Goal: Information Seeking & Learning: Learn about a topic

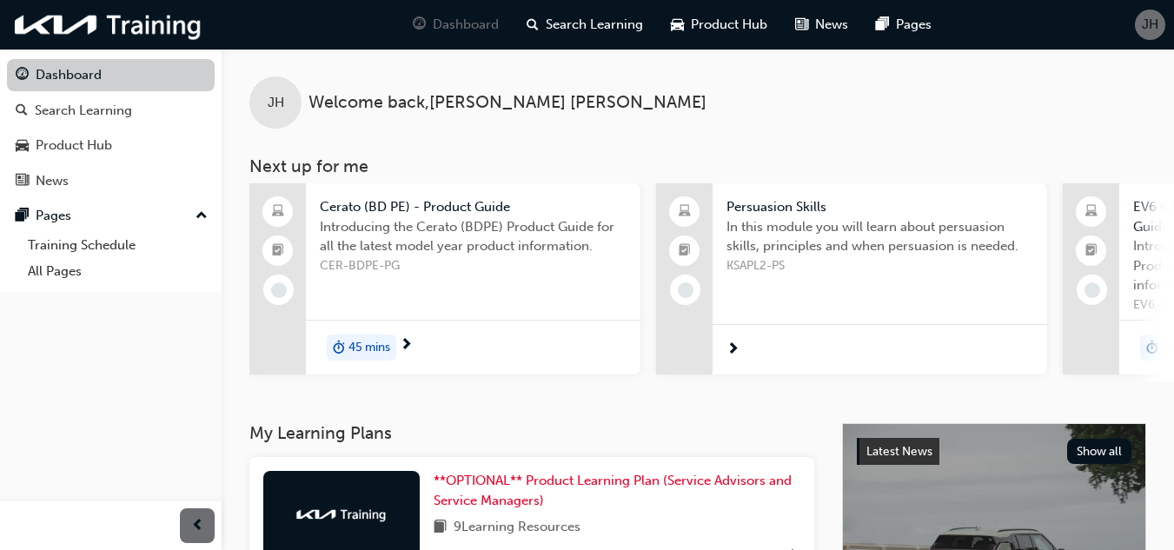
click at [58, 79] on link "Dashboard" at bounding box center [111, 75] width 208 height 32
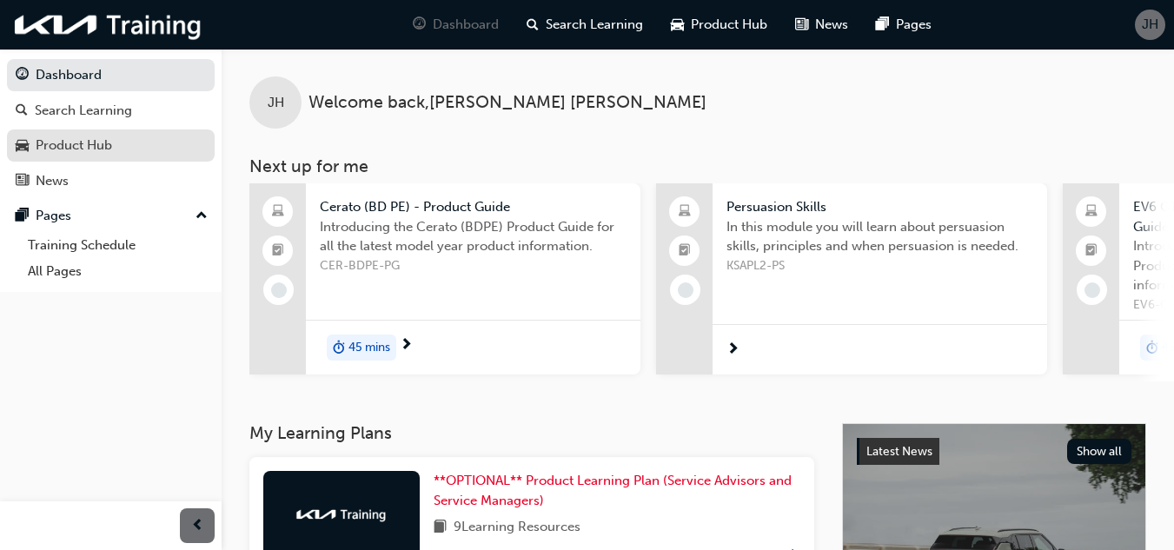
click at [115, 140] on div "Product Hub" at bounding box center [111, 146] width 190 height 22
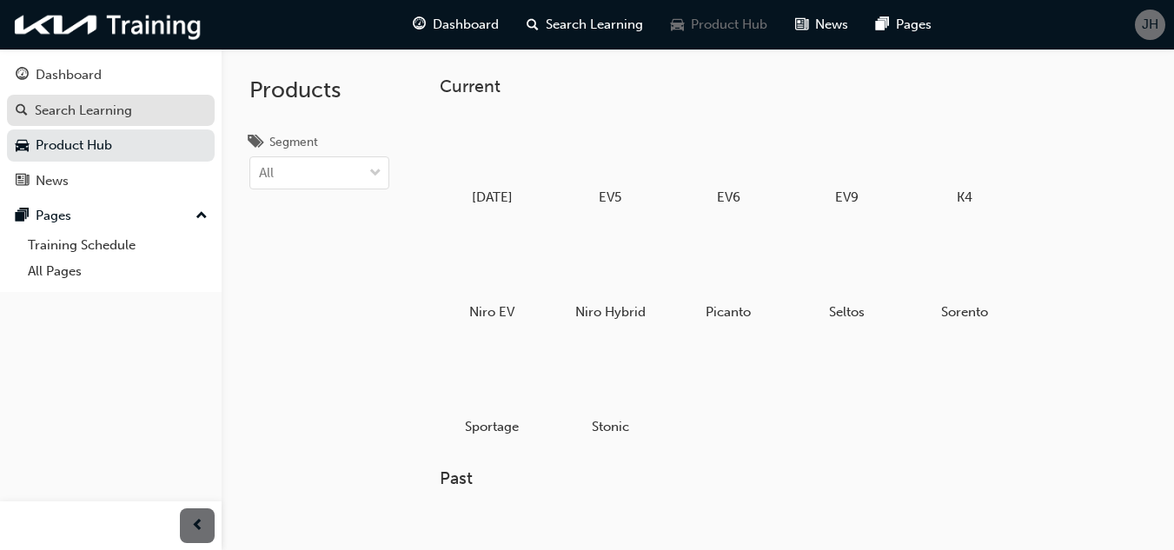
click at [116, 107] on div "Search Learning" at bounding box center [83, 111] width 97 height 20
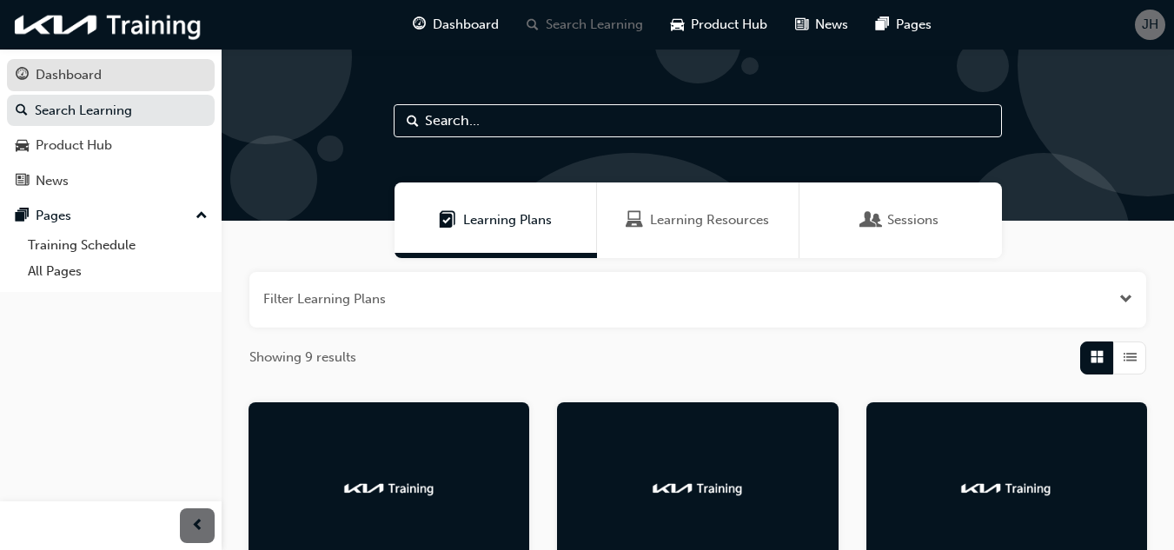
click at [86, 62] on link "Dashboard" at bounding box center [111, 75] width 208 height 32
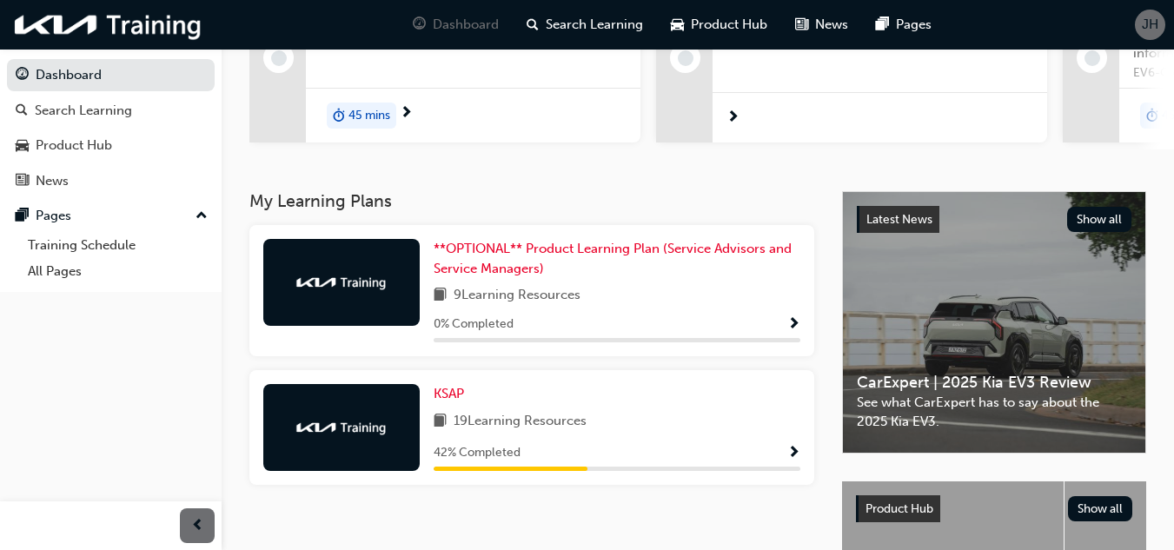
scroll to position [261, 0]
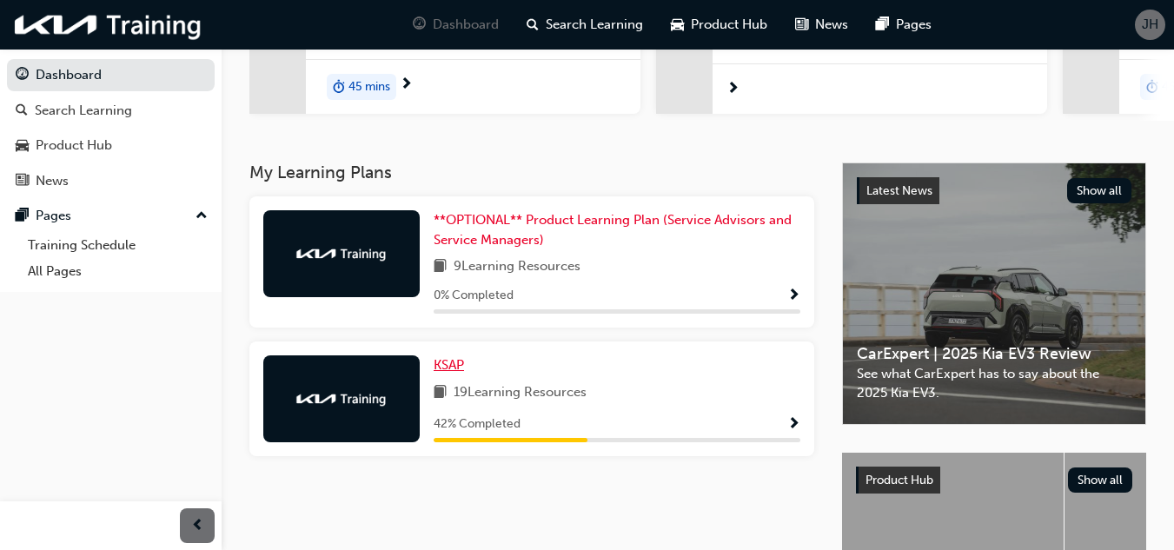
click at [449, 359] on span "KSAP" at bounding box center [449, 365] width 30 height 16
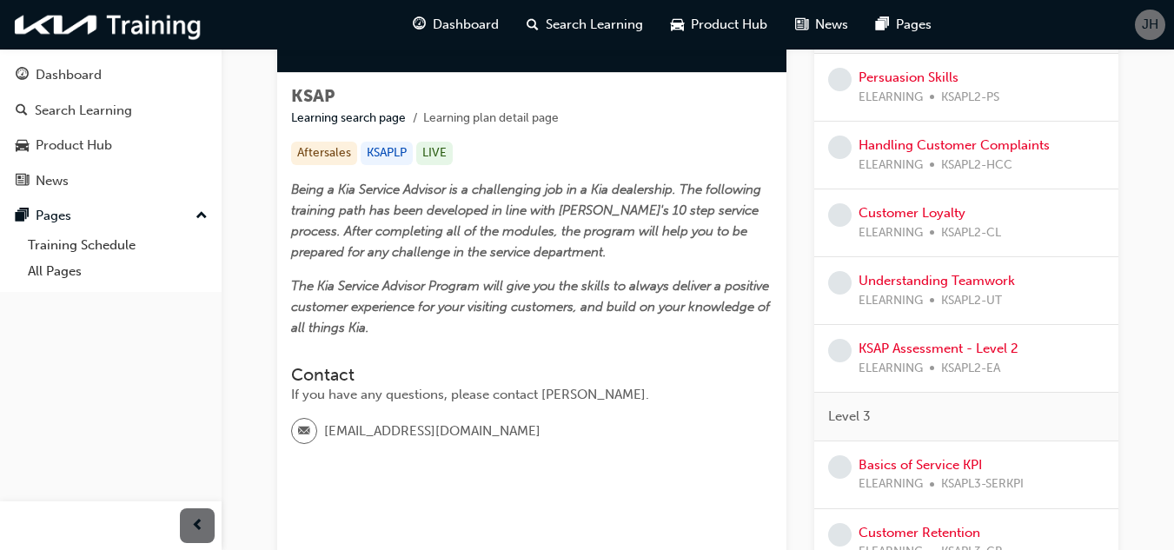
scroll to position [87, 0]
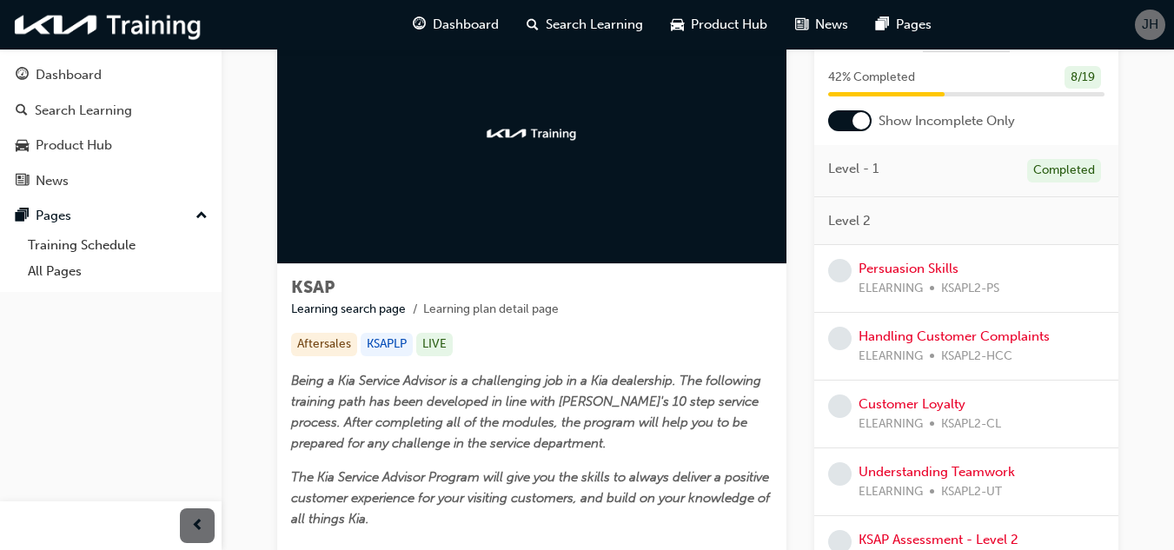
click at [860, 121] on div at bounding box center [860, 120] width 17 height 17
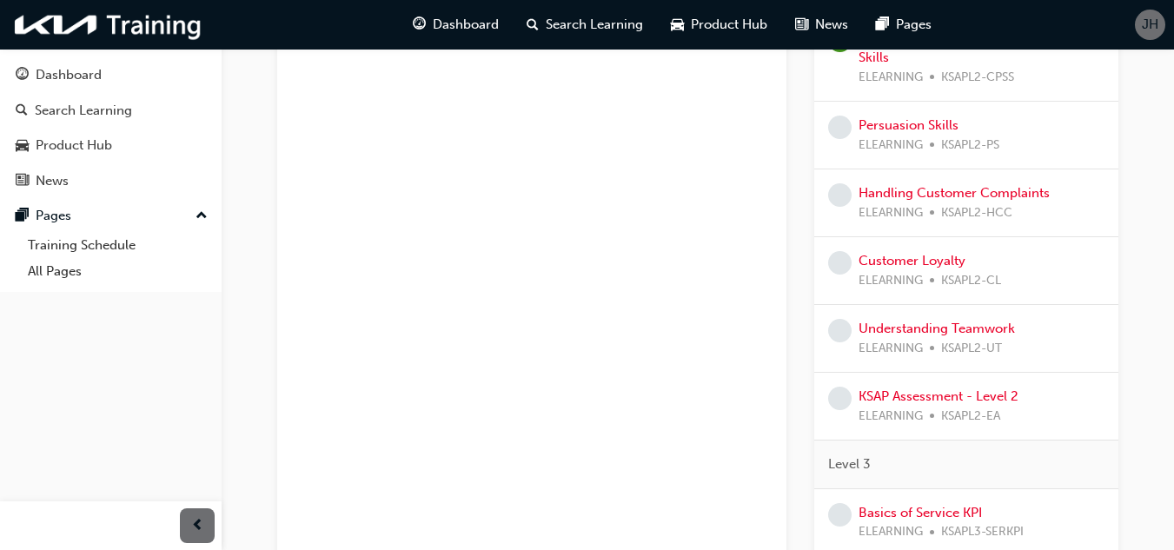
scroll to position [821, 0]
